Goal: Information Seeking & Learning: Learn about a topic

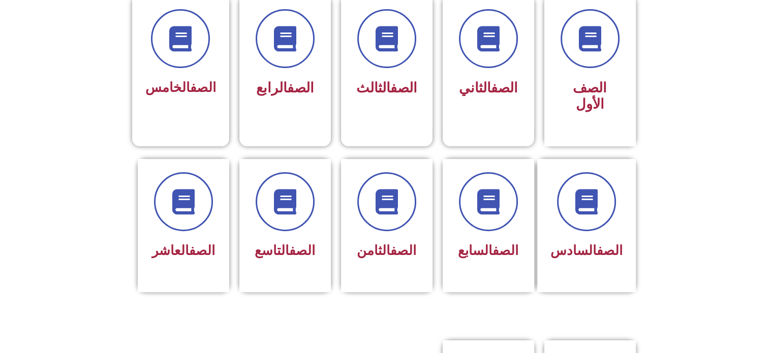
scroll to position [305, 0]
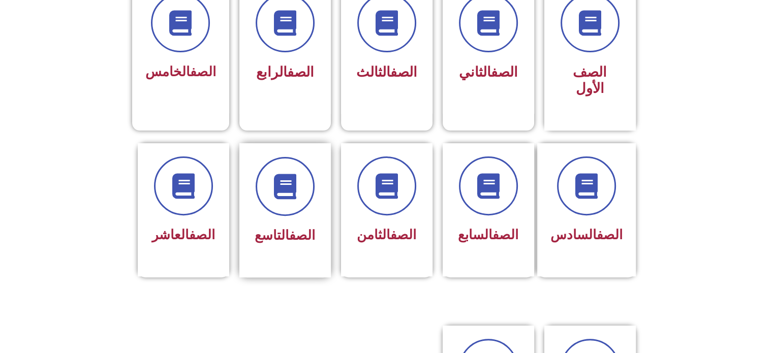
click at [296, 228] on link "الصف" at bounding box center [302, 235] width 26 height 15
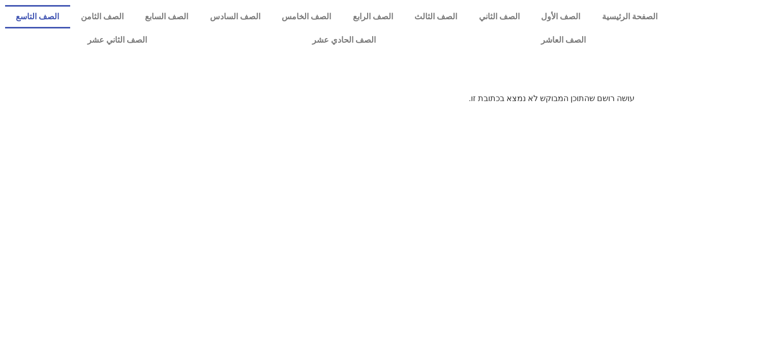
click at [70, 21] on link "الصف التاسع" at bounding box center [37, 16] width 65 height 23
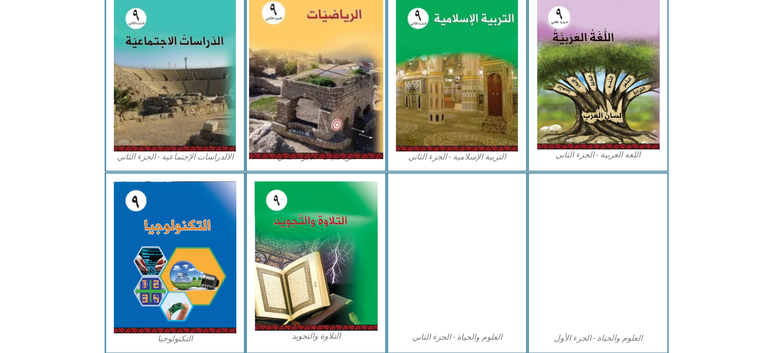
scroll to position [551, 0]
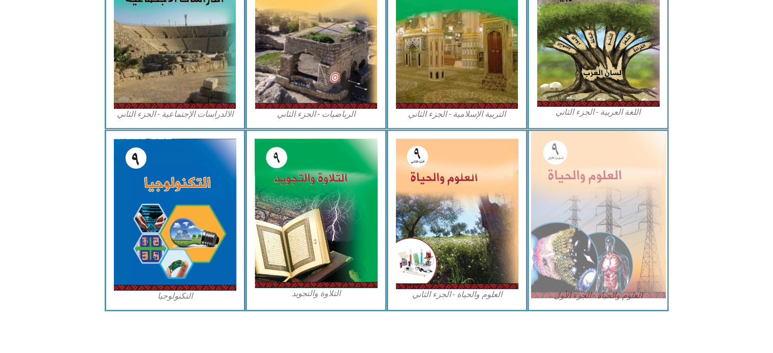
click at [572, 197] on img at bounding box center [598, 214] width 135 height 167
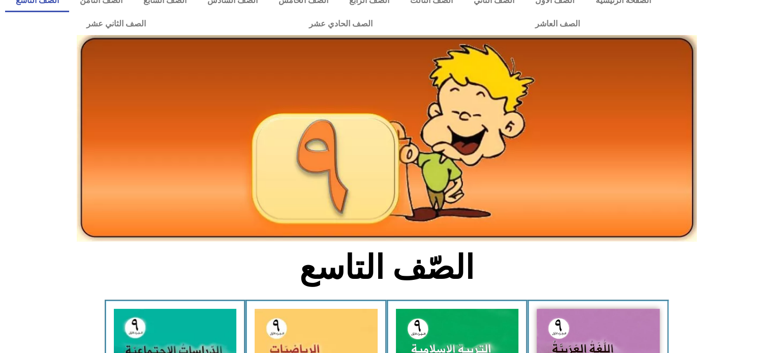
scroll to position [0, 0]
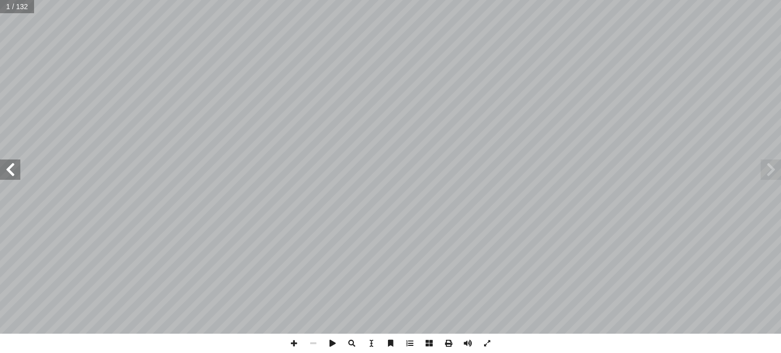
click at [769, 168] on span at bounding box center [770, 170] width 20 height 20
click at [15, 173] on span at bounding box center [10, 170] width 20 height 20
click at [15, 171] on span at bounding box center [10, 170] width 20 height 20
click at [17, 168] on span at bounding box center [10, 170] width 20 height 20
click at [11, 171] on span at bounding box center [10, 170] width 20 height 20
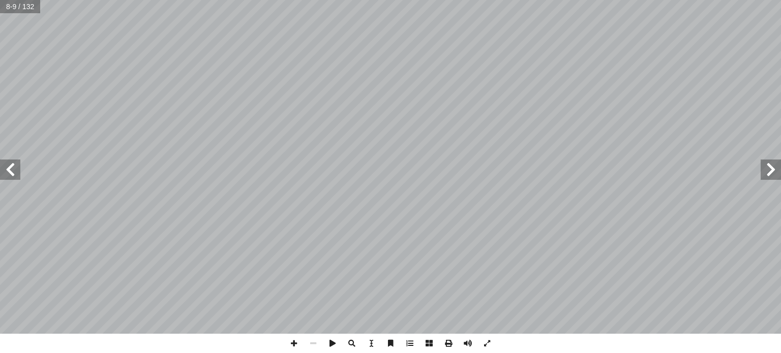
click at [11, 171] on span at bounding box center [10, 170] width 20 height 20
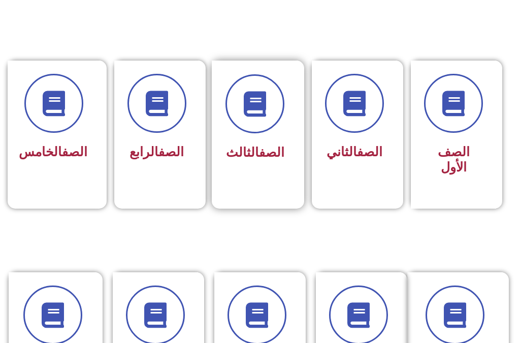
scroll to position [305, 0]
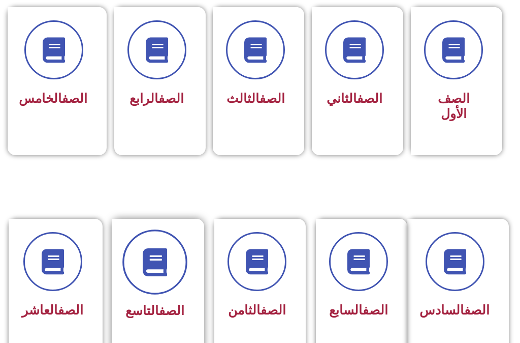
click at [160, 229] on span at bounding box center [154, 261] width 65 height 65
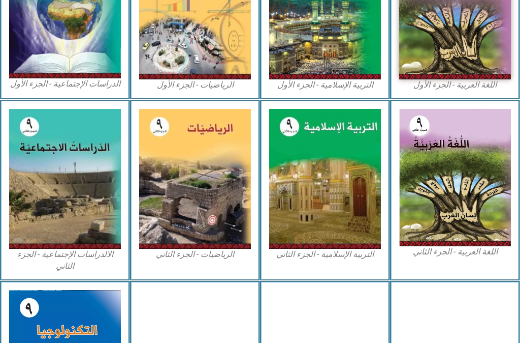
scroll to position [498, 0]
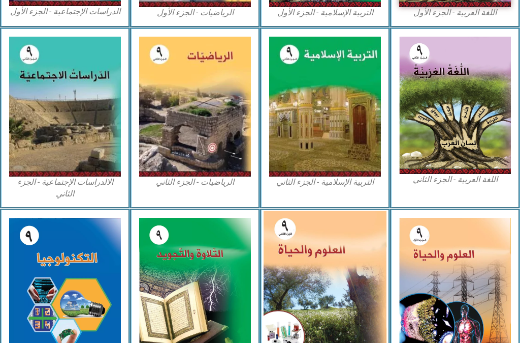
click at [333, 211] on img at bounding box center [325, 286] width 123 height 151
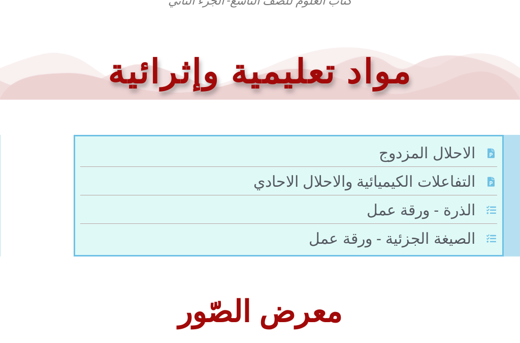
scroll to position [487, 0]
click at [428, 207] on span "الذرة - ورقة عمل" at bounding box center [422, 209] width 111 height 23
click at [424, 236] on span "الصيغة الجزئية - ورقة عمل" at bounding box center [393, 238] width 169 height 23
click at [410, 178] on span "التفاعلات الكيميائية والاحلال الاحادي" at bounding box center [366, 181] width 225 height 23
click at [421, 152] on span "الاحلال المزدوج" at bounding box center [428, 152] width 99 height 23
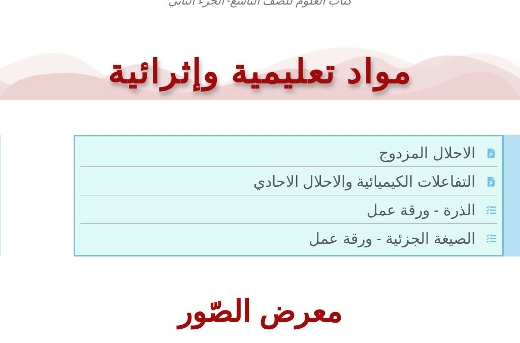
click at [218, 192] on link "التفاعلات الكيميائية والاحلال الاحادي" at bounding box center [289, 181] width 418 height 23
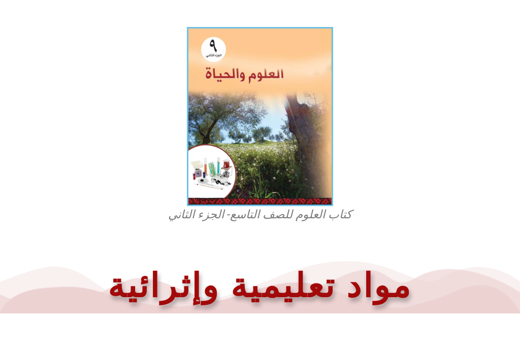
scroll to position [254, 0]
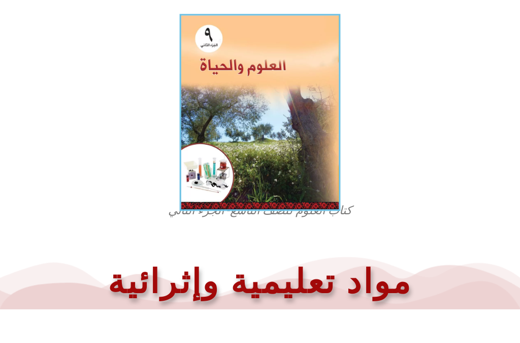
click at [241, 158] on img at bounding box center [260, 112] width 161 height 197
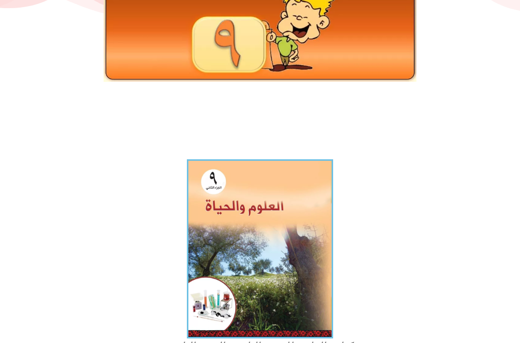
scroll to position [0, 0]
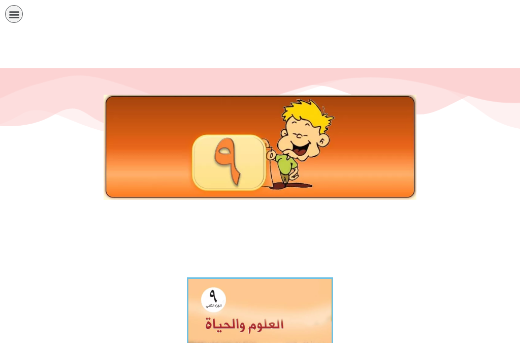
click at [0, 0] on link "الصف التاسع" at bounding box center [0, 0] width 0 height 0
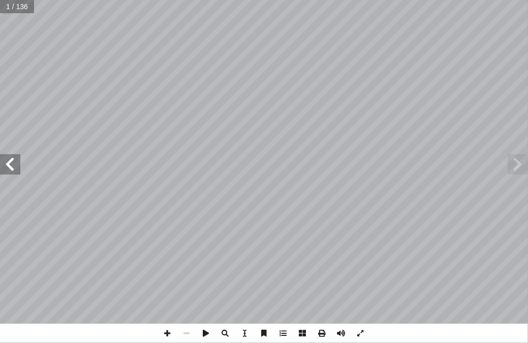
click at [15, 168] on span at bounding box center [10, 164] width 20 height 20
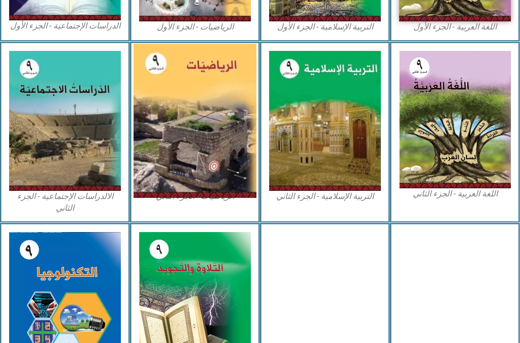
scroll to position [498, 0]
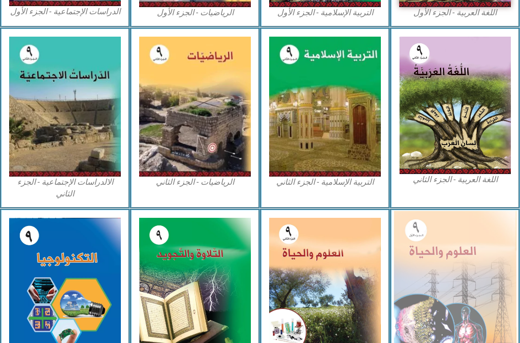
click at [434, 211] on img at bounding box center [455, 287] width 123 height 152
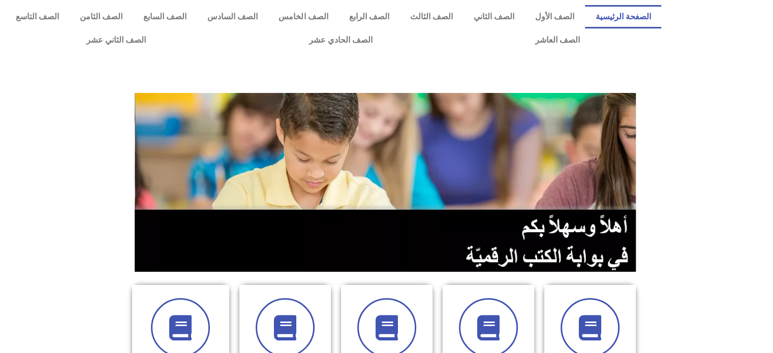
click at [616, 14] on link "الصفحة الرئيسية" at bounding box center [623, 16] width 76 height 23
